Goal: Transaction & Acquisition: Purchase product/service

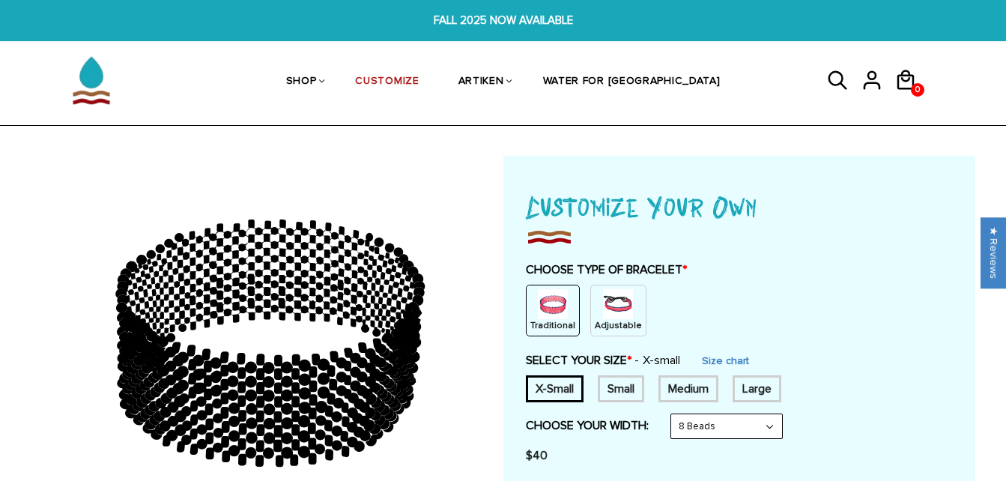
click at [603, 308] on img at bounding box center [618, 304] width 30 height 30
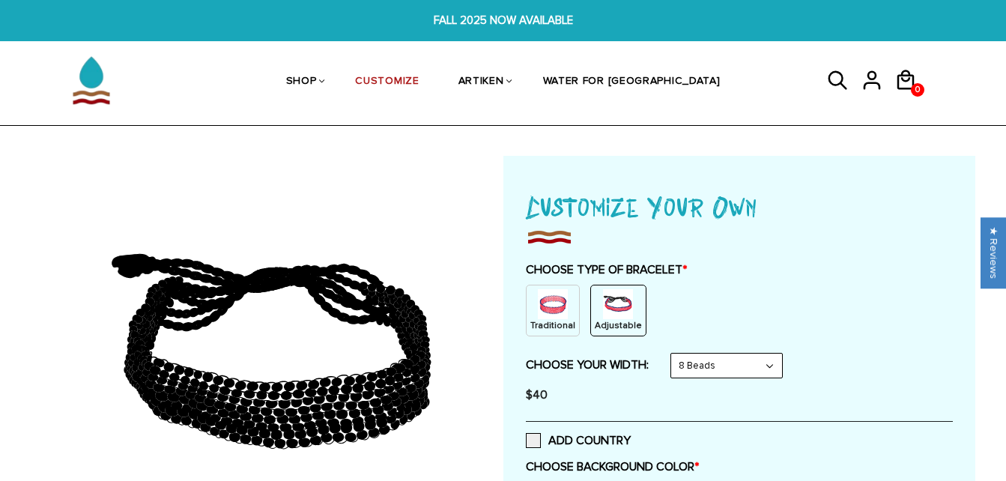
click at [773, 362] on select "8 Beads 6 Beads 10 Beads" at bounding box center [726, 365] width 111 height 24
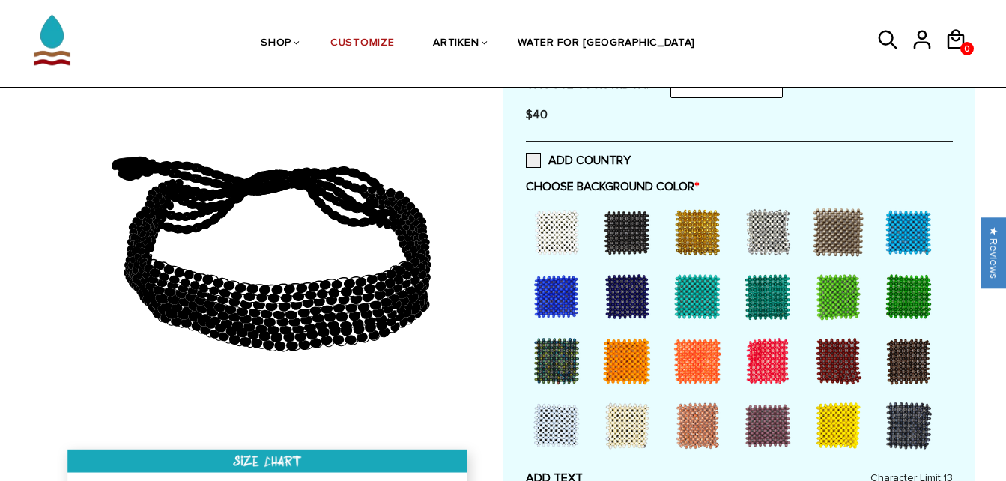
scroll to position [291, 0]
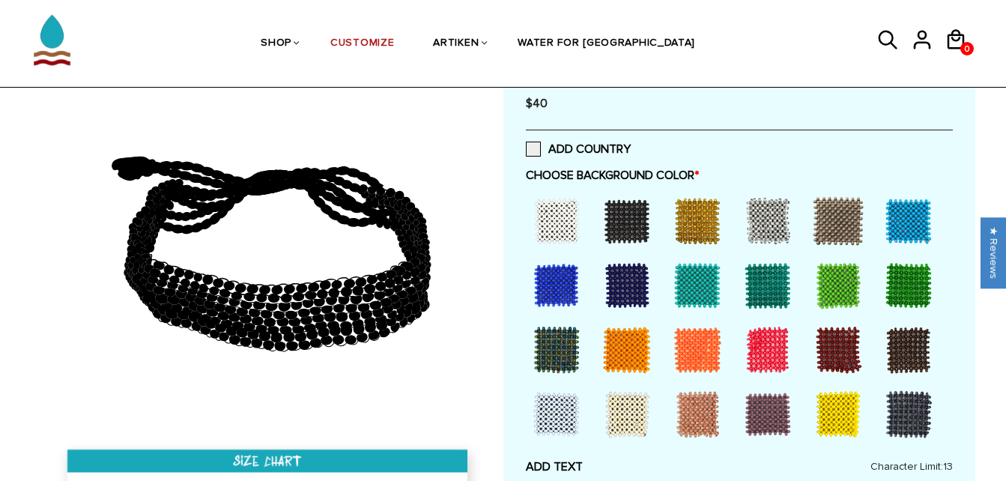
click at [848, 413] on div at bounding box center [838, 414] width 60 height 60
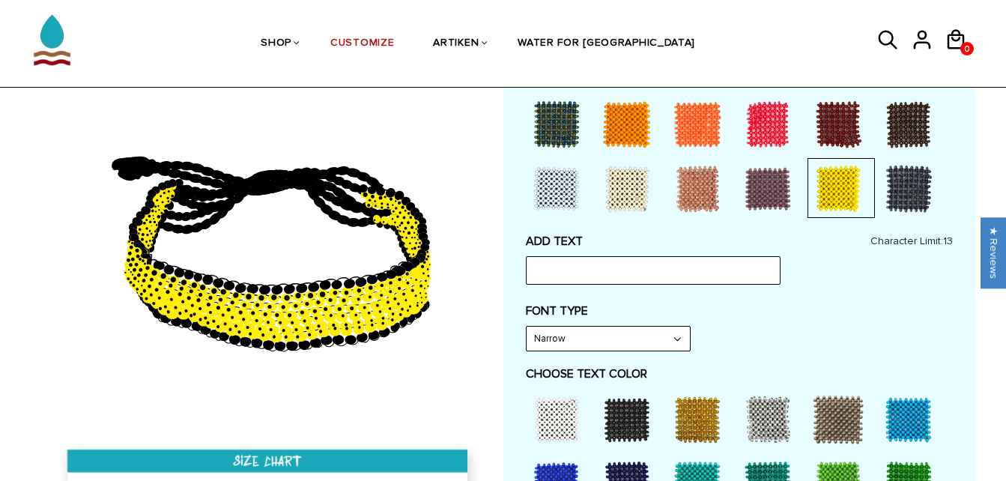
scroll to position [520, 0]
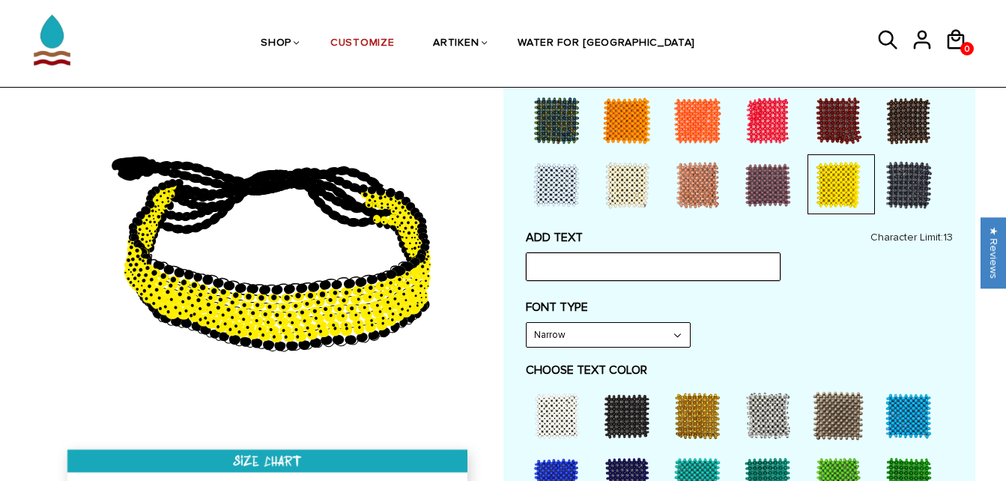
click at [718, 273] on input "text" at bounding box center [653, 266] width 255 height 28
type input "Huskies"
click at [675, 337] on select "Narrow Bold" at bounding box center [607, 335] width 163 height 24
select select "Bold"
click at [526, 323] on select "Narrow Bold" at bounding box center [607, 335] width 163 height 24
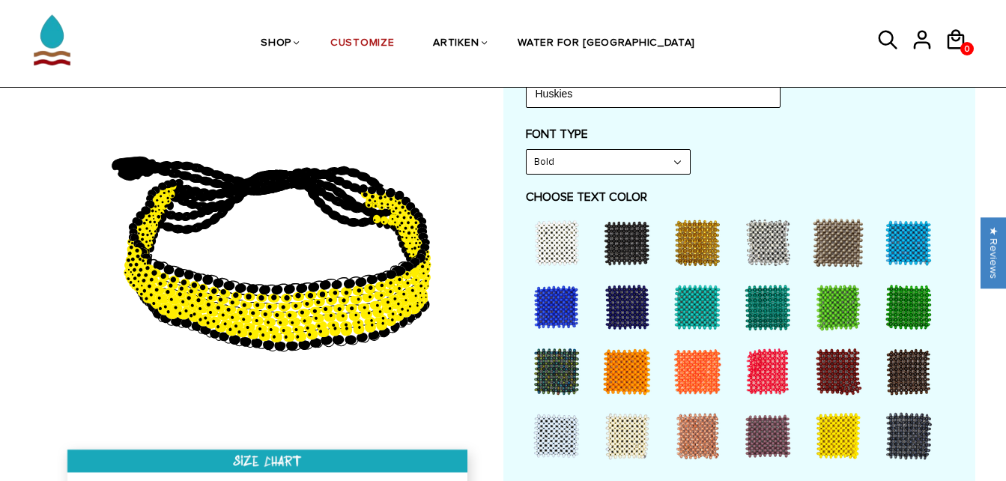
scroll to position [708, 0]
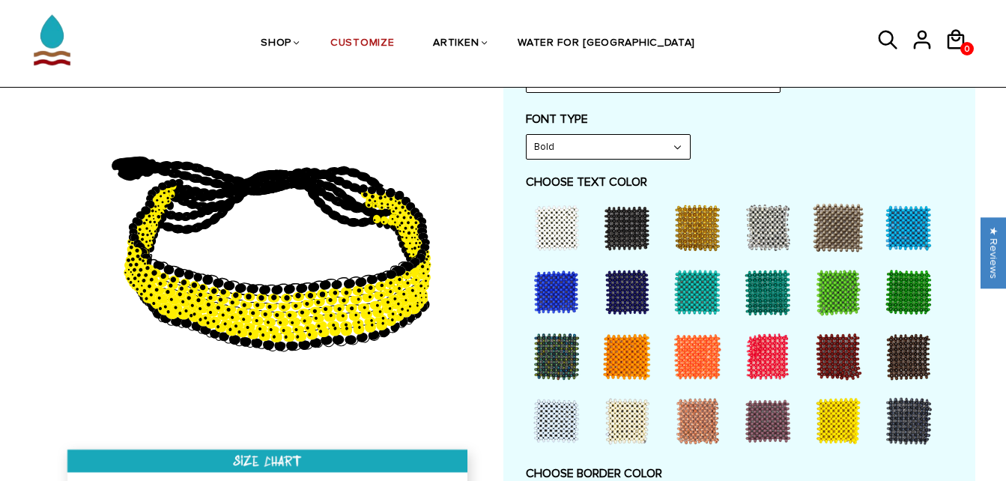
click at [559, 290] on div at bounding box center [556, 292] width 60 height 60
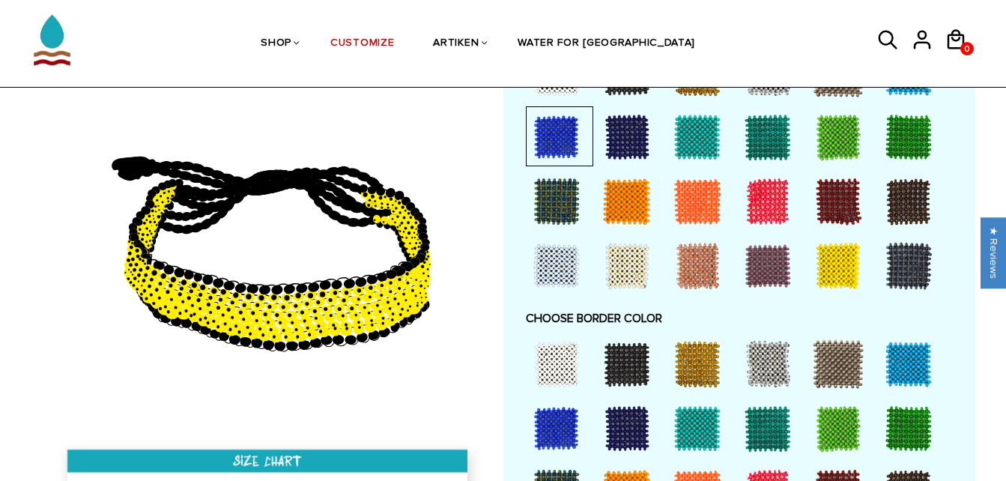
scroll to position [875, 0]
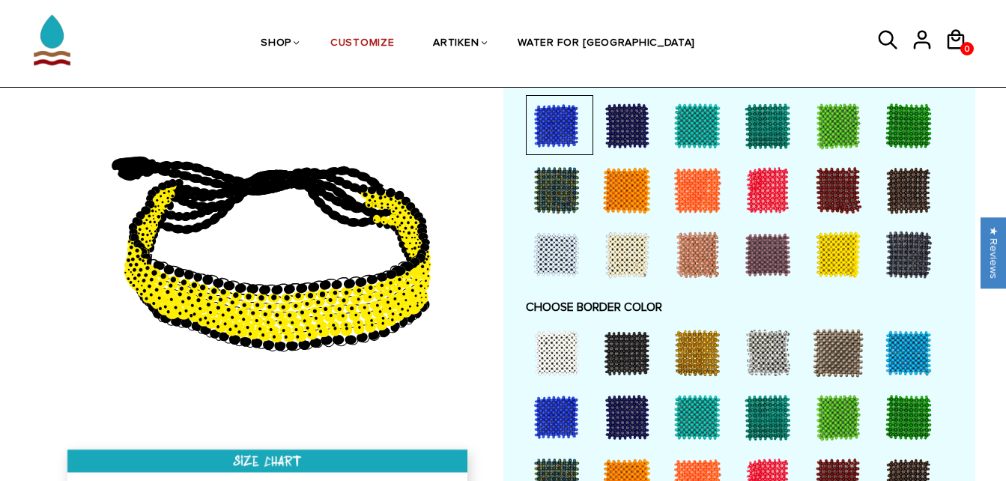
click at [553, 413] on div at bounding box center [556, 417] width 60 height 60
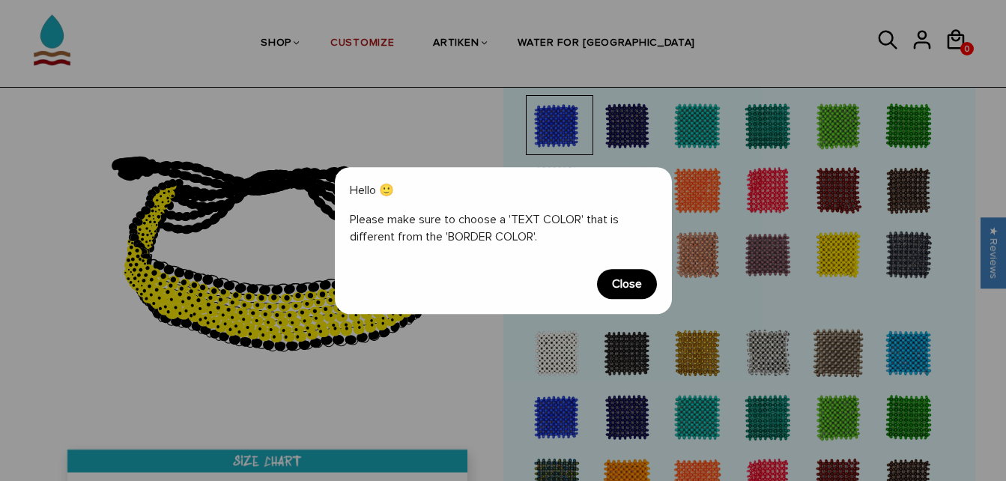
click at [612, 285] on span "Close" at bounding box center [627, 284] width 60 height 30
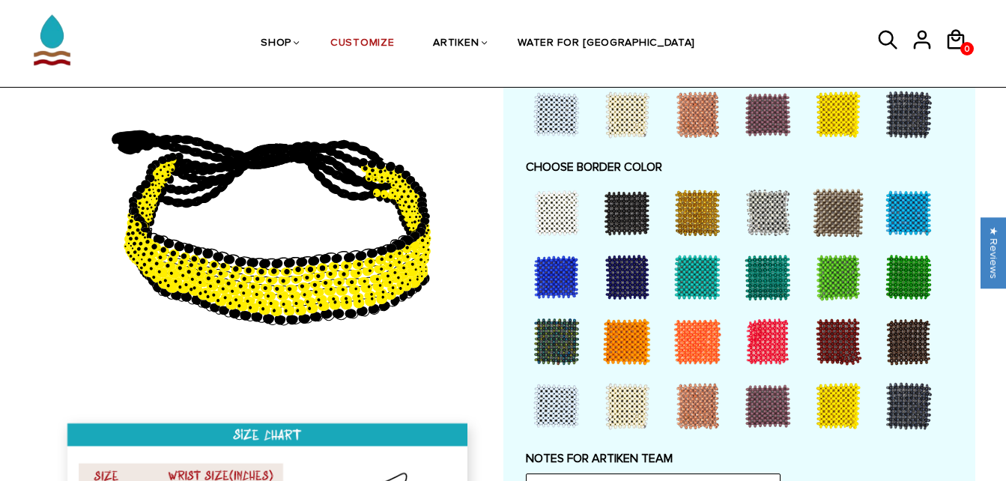
scroll to position [1030, 0]
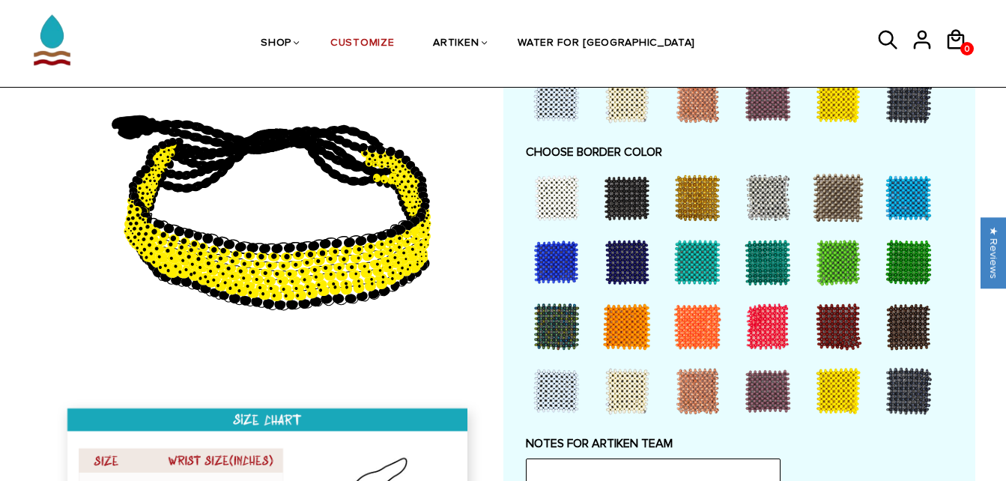
click at [759, 212] on div at bounding box center [768, 198] width 60 height 60
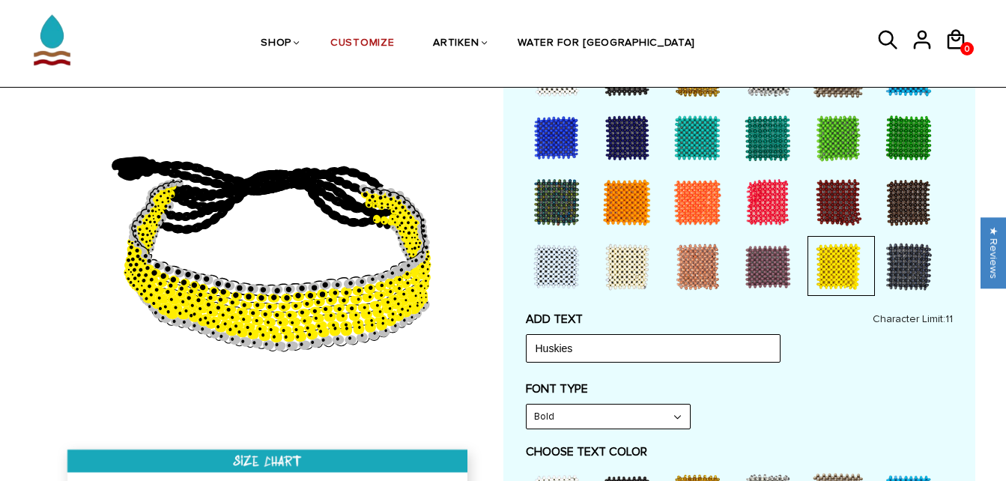
scroll to position [0, 0]
